Goal: Answer question/provide support

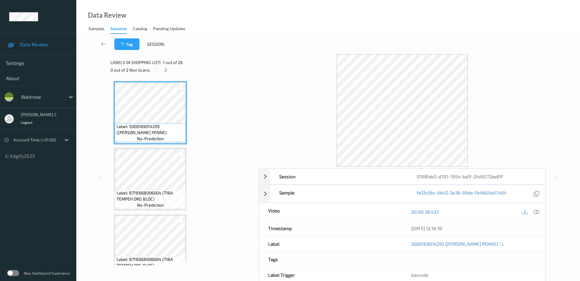
click at [162, 69] on div "0 out of 2 Non Scans" at bounding box center [183, 70] width 144 height 8
click at [166, 67] on icon at bounding box center [165, 69] width 5 height 5
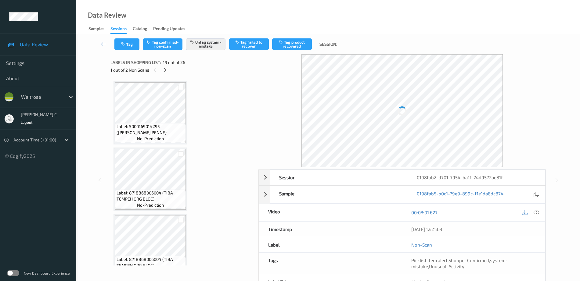
scroll to position [1134, 0]
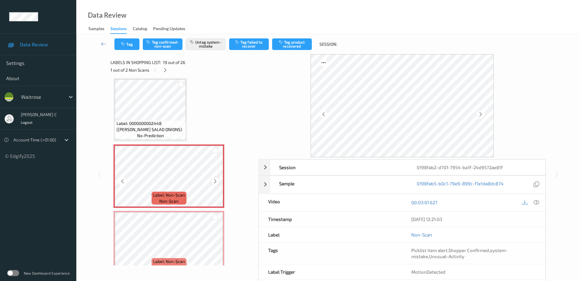
click at [213, 183] on icon at bounding box center [215, 181] width 5 height 5
click at [214, 183] on icon at bounding box center [215, 181] width 5 height 5
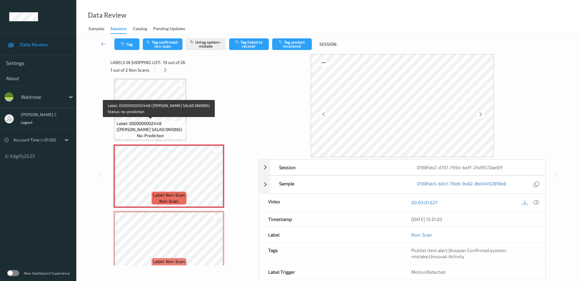
click at [154, 125] on span "Label: 0000000002448 ([PERSON_NAME] SALAD ONIONS)" at bounding box center [151, 127] width 68 height 12
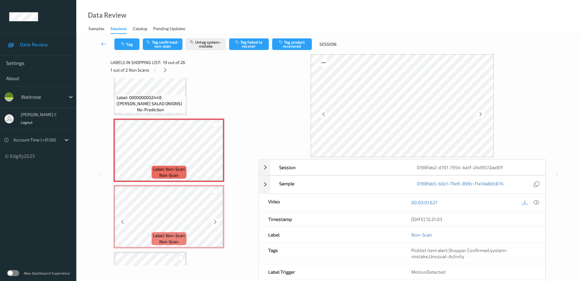
scroll to position [1211, 0]
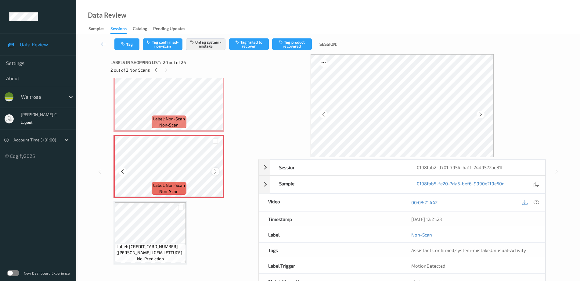
click at [214, 175] on div at bounding box center [216, 172] width 8 height 8
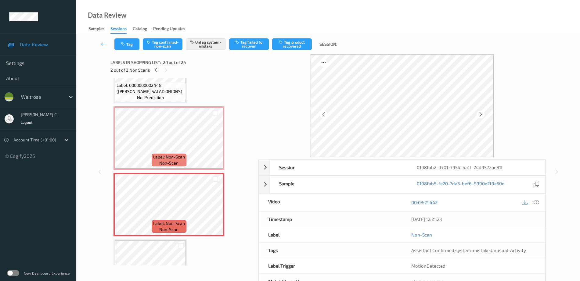
click at [122, 51] on div "Tag Tag confirmed-non-scan Untag system-mistake Tag failed to recover Tag produ…" at bounding box center [328, 44] width 479 height 20
click at [122, 45] on icon "button" at bounding box center [123, 44] width 5 height 4
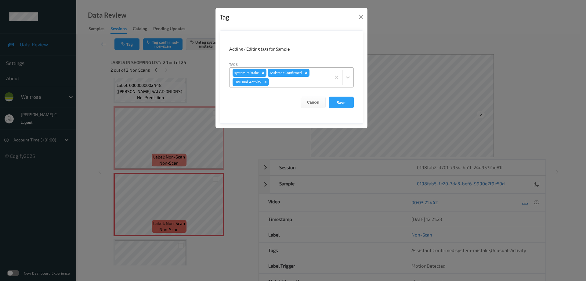
click at [284, 84] on div at bounding box center [299, 81] width 58 height 7
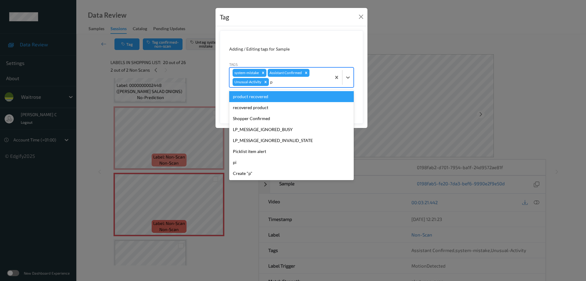
type input "pi"
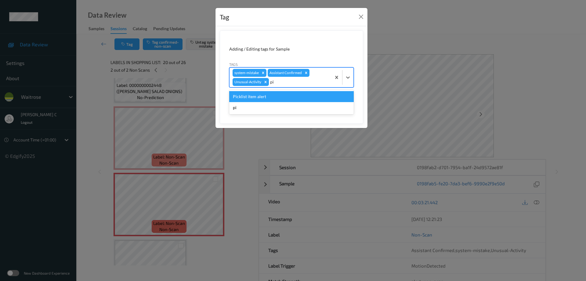
click at [276, 95] on div "Picklist item alert" at bounding box center [291, 96] width 125 height 11
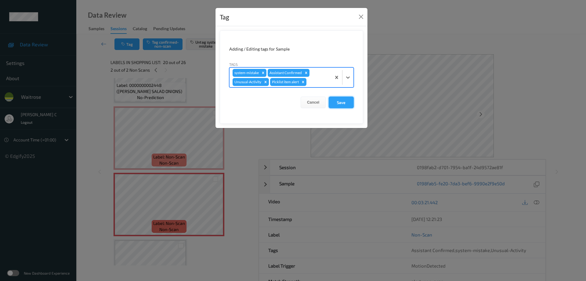
click at [343, 102] on button "Save" at bounding box center [341, 103] width 25 height 12
